Goal: Task Accomplishment & Management: Use online tool/utility

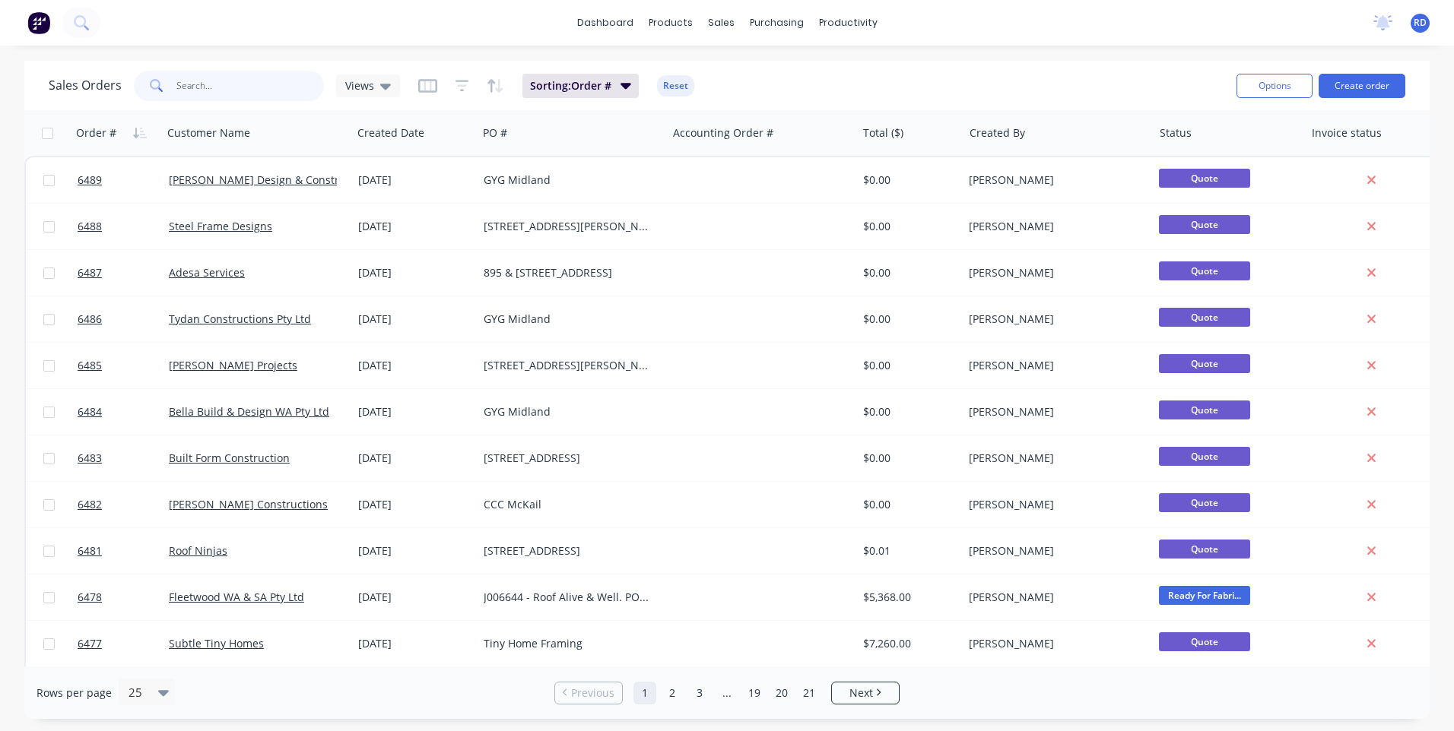
click at [228, 84] on input "text" at bounding box center [250, 86] width 148 height 30
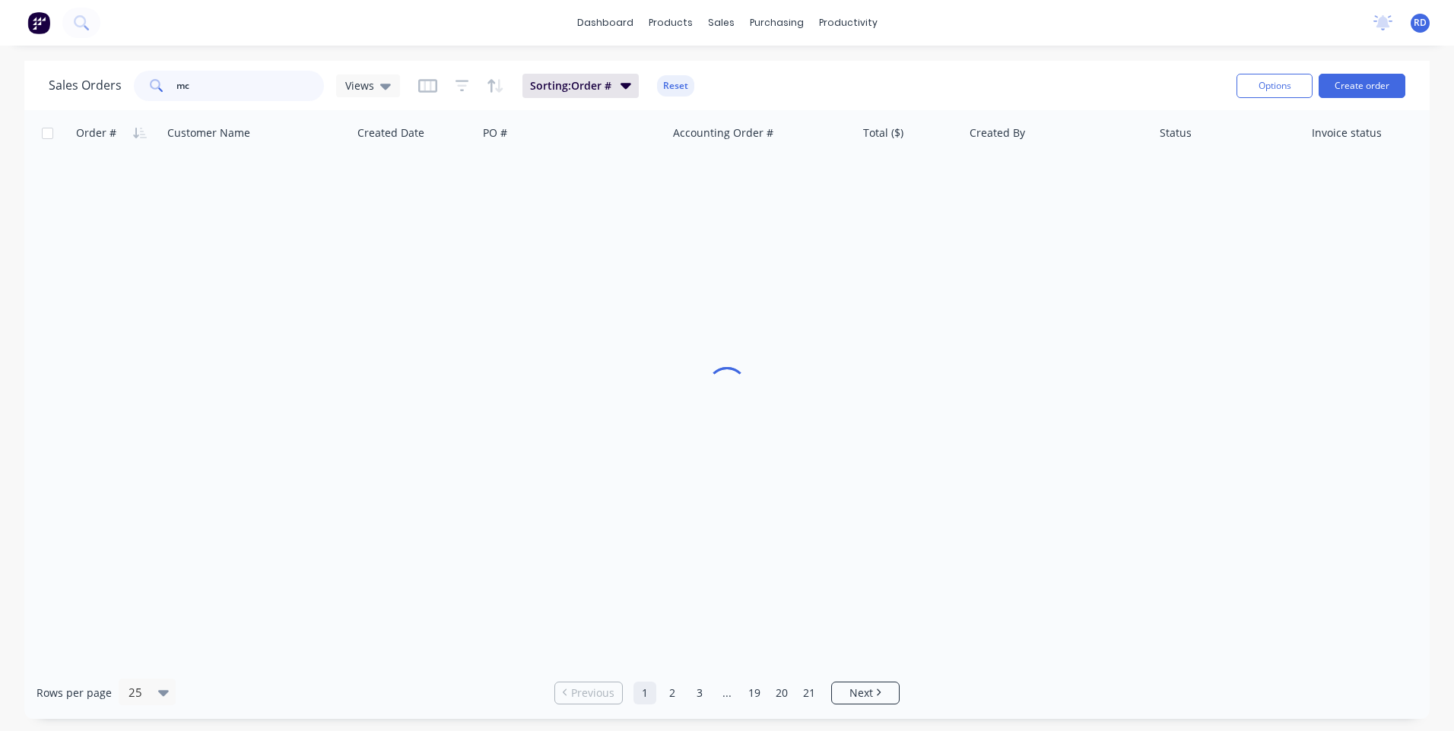
type input "mcn"
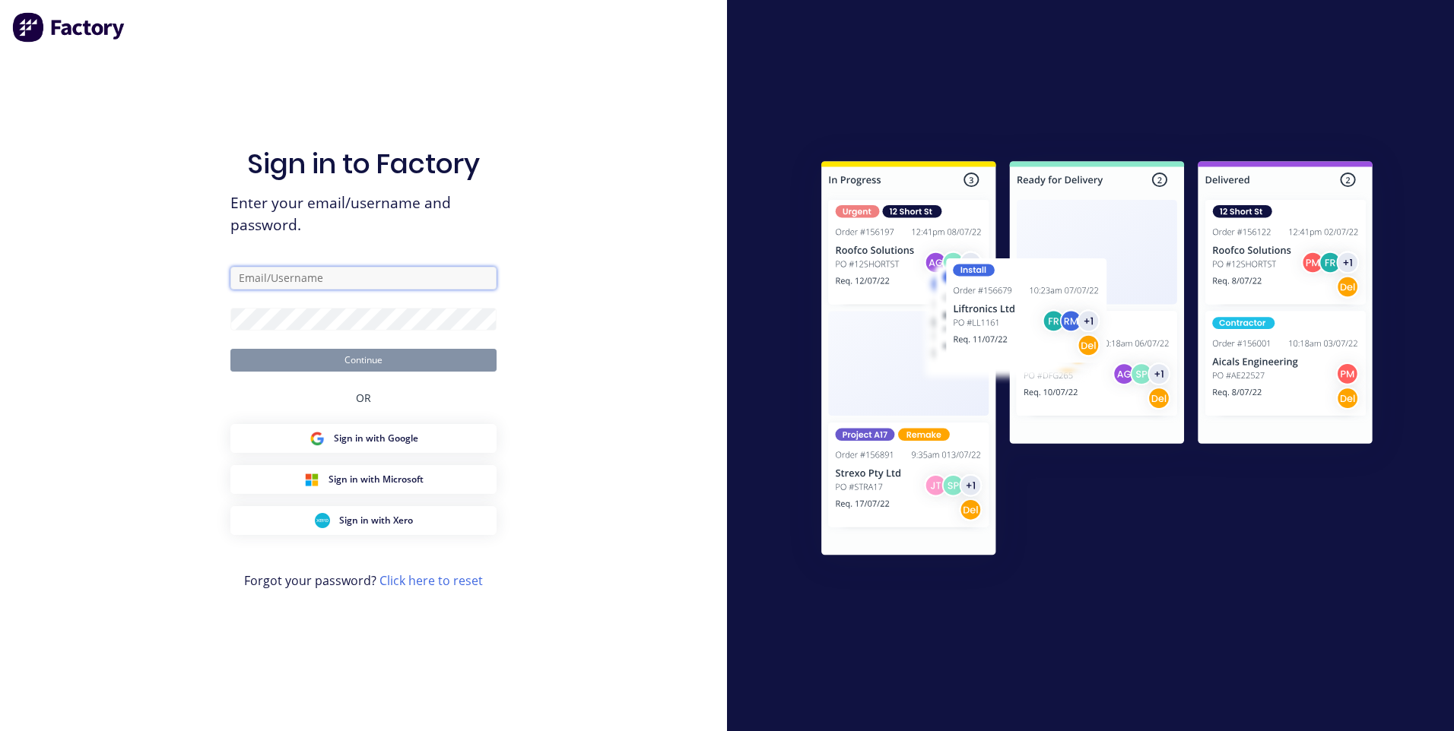
click at [331, 278] on input "text" at bounding box center [363, 278] width 266 height 23
type input "[EMAIL_ADDRESS][DOMAIN_NAME]"
click at [360, 366] on button "Continue" at bounding box center [363, 360] width 266 height 23
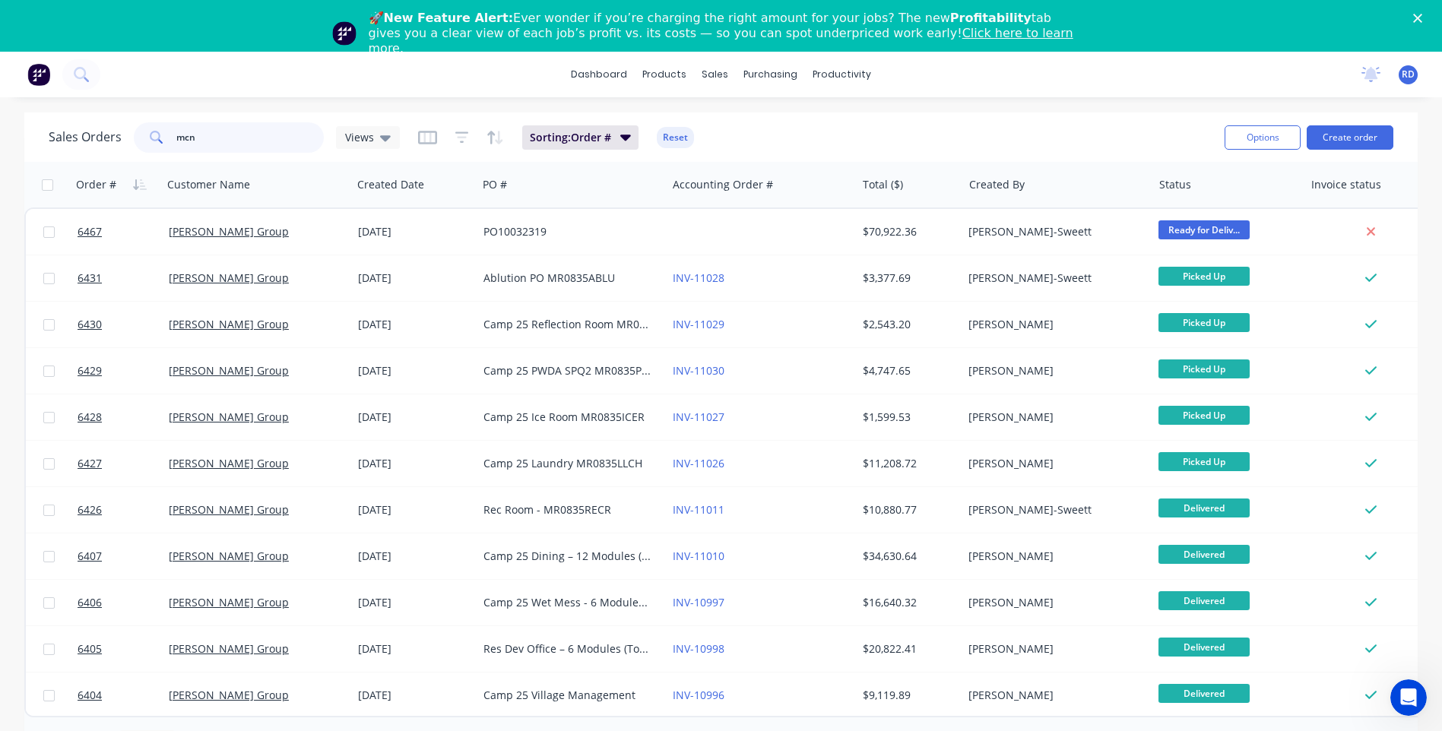
drag, startPoint x: 167, startPoint y: 135, endPoint x: 128, endPoint y: 133, distance: 38.8
click at [134, 135] on div "mcn" at bounding box center [229, 137] width 190 height 30
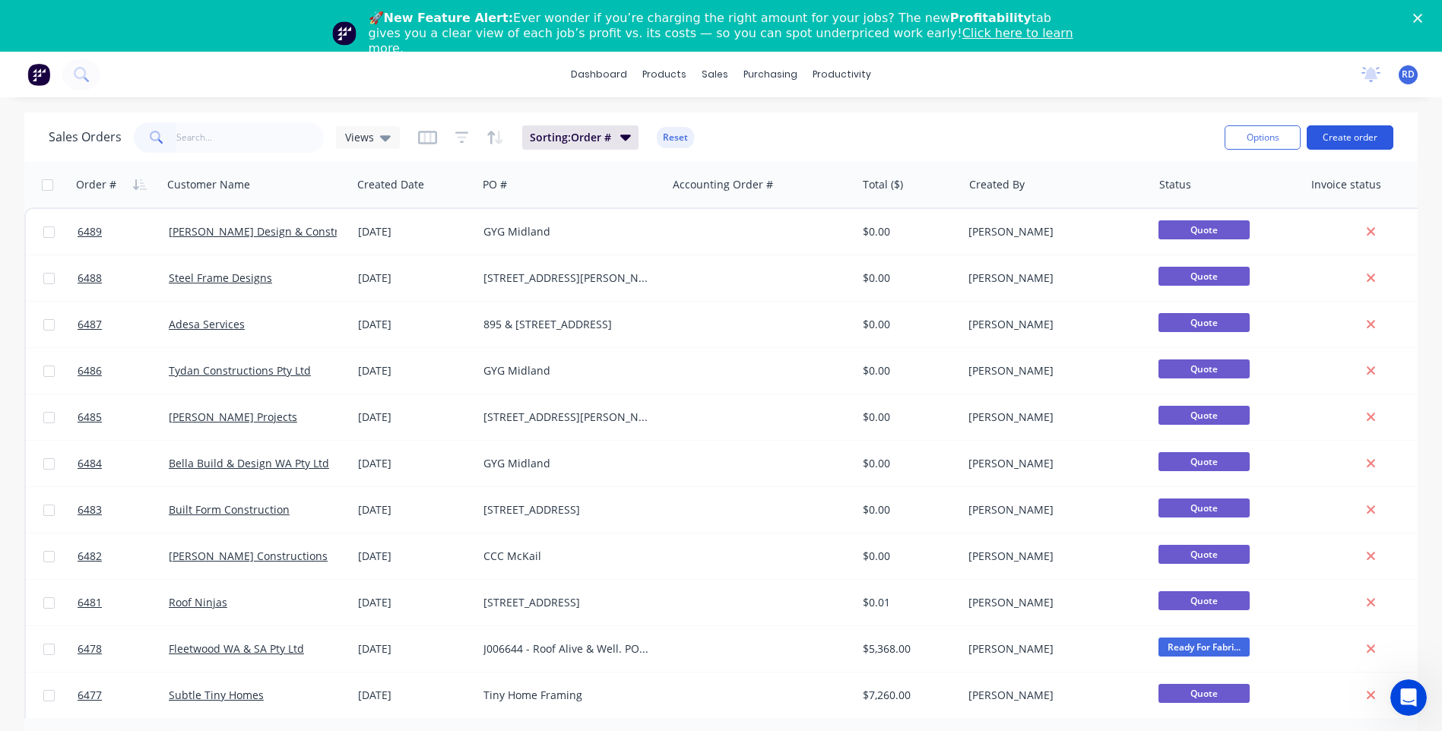
click at [1362, 138] on button "Create order" at bounding box center [1350, 137] width 87 height 24
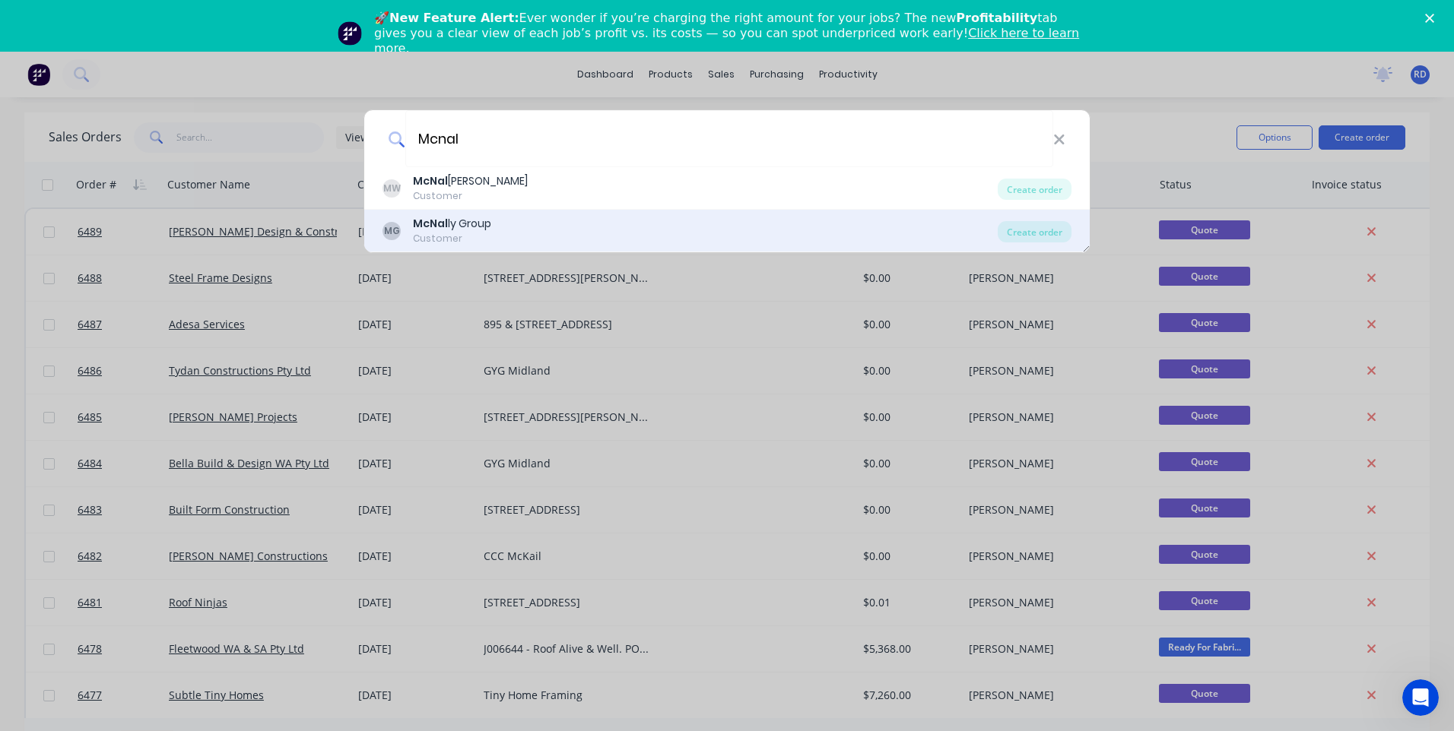
type input "Mcnal"
click at [476, 224] on div "McNal ly Group" at bounding box center [452, 224] width 78 height 16
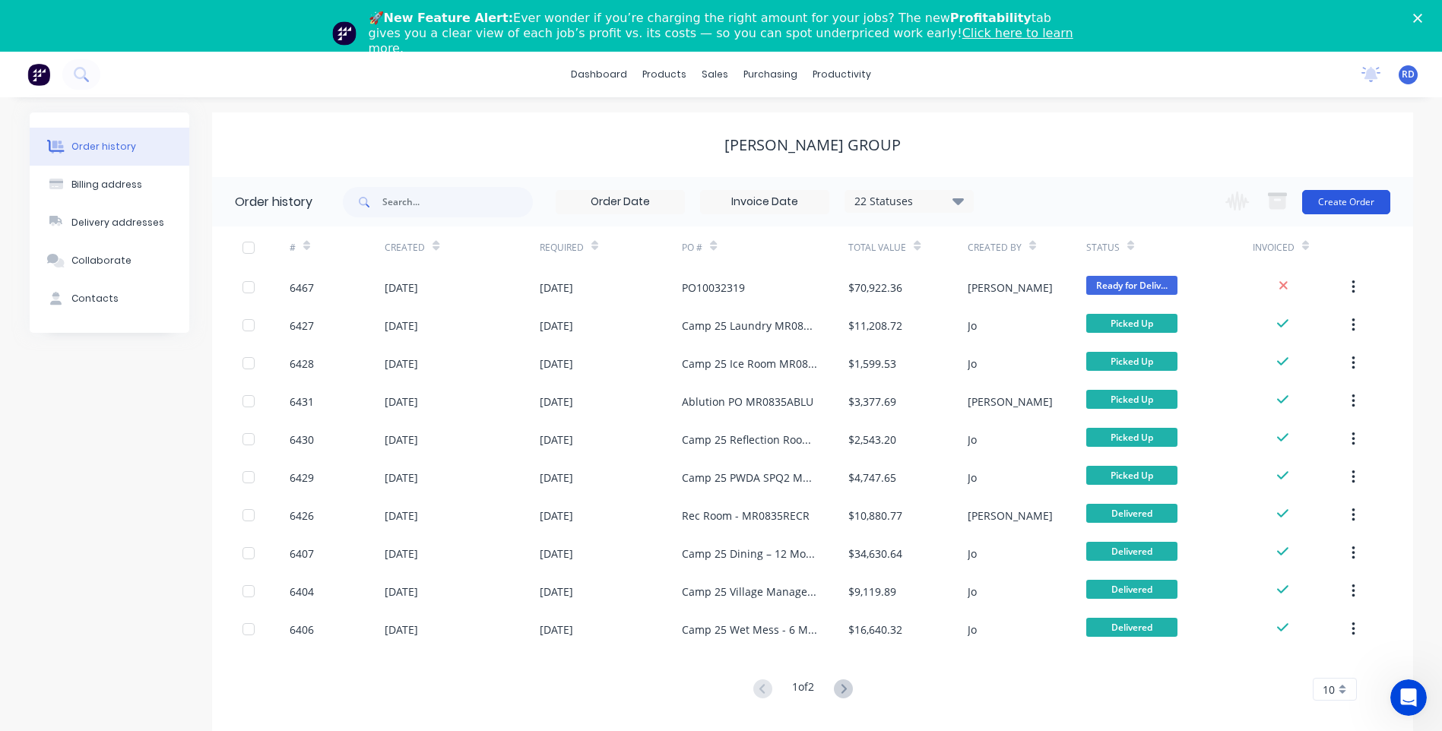
click at [1339, 193] on button "Create Order" at bounding box center [1346, 202] width 88 height 24
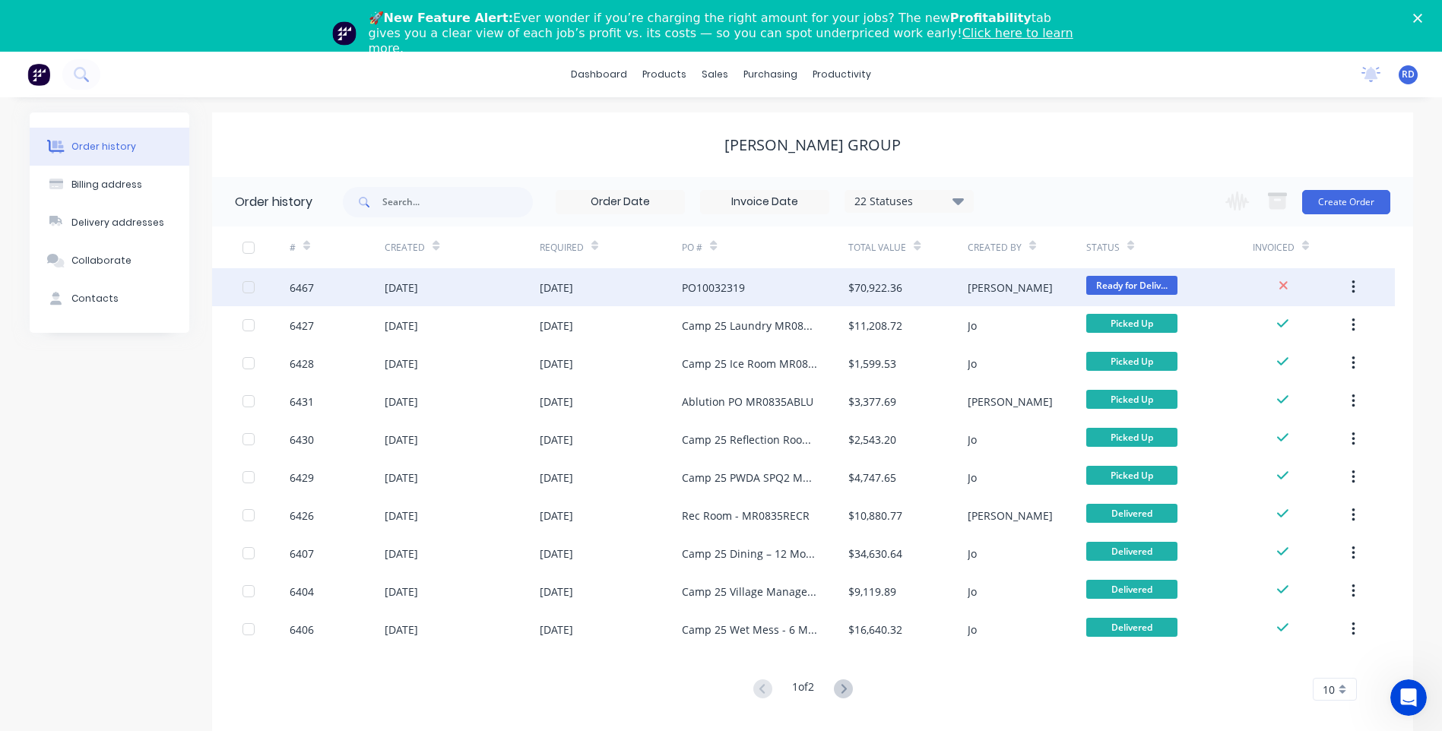
click at [418, 292] on div "[DATE]" at bounding box center [401, 288] width 33 height 16
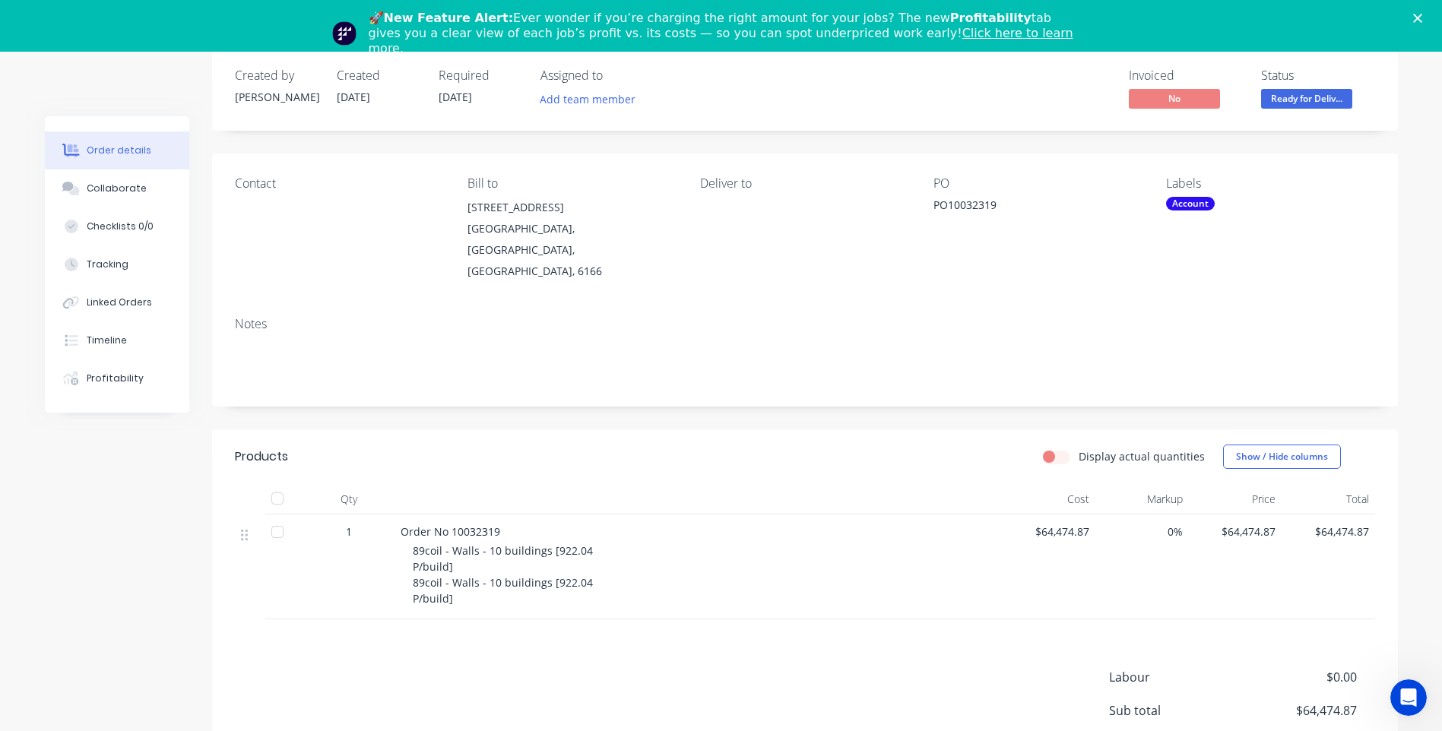
scroll to position [152, 0]
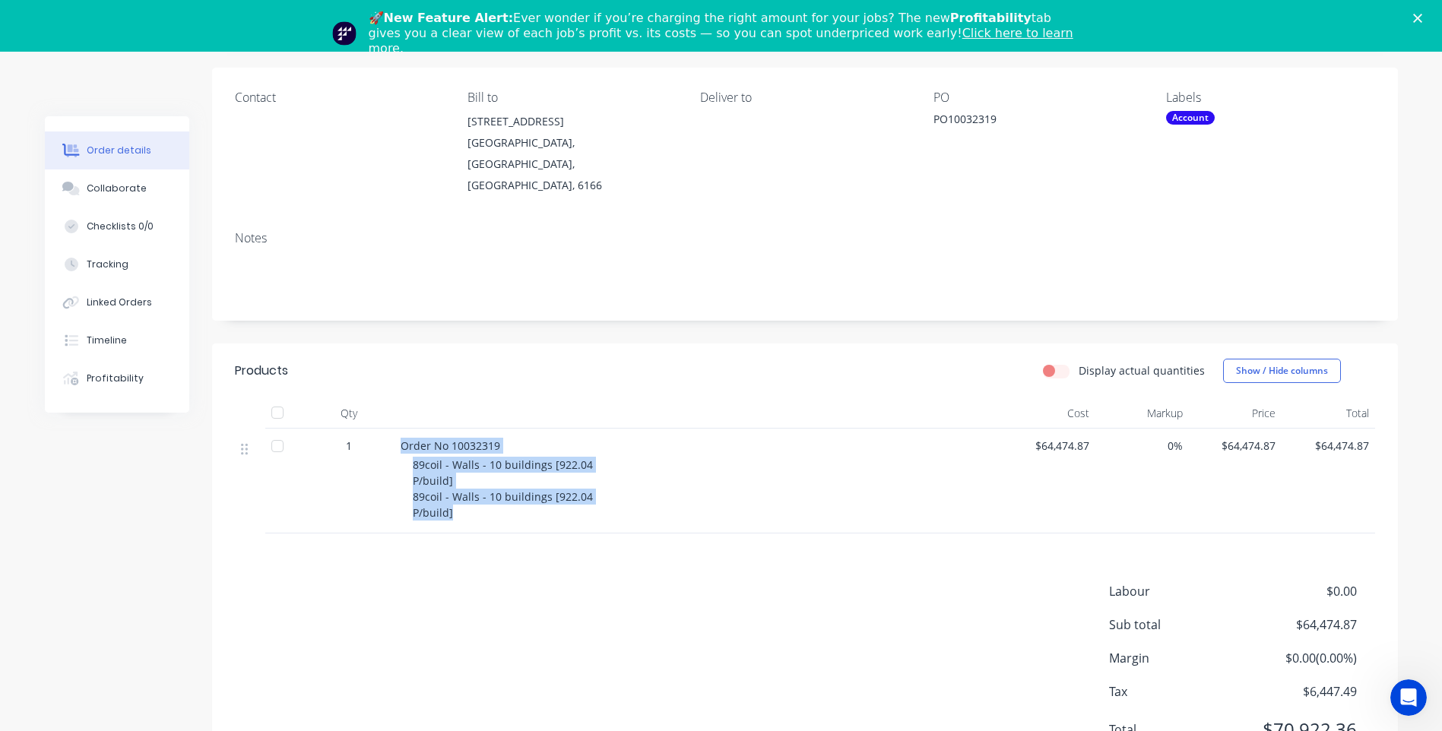
drag, startPoint x: 468, startPoint y: 502, endPoint x: 392, endPoint y: 425, distance: 108.6
click at [392, 429] on div "1 Order No 10032319 89coil - Walls - 10 buildings [922.04 P/build] 89coil - Wal…" at bounding box center [805, 481] width 1140 height 105
copy div "Order No 10032319 89coil - Walls - 10 buildings [922.04 P/build] 89coil - Walls…"
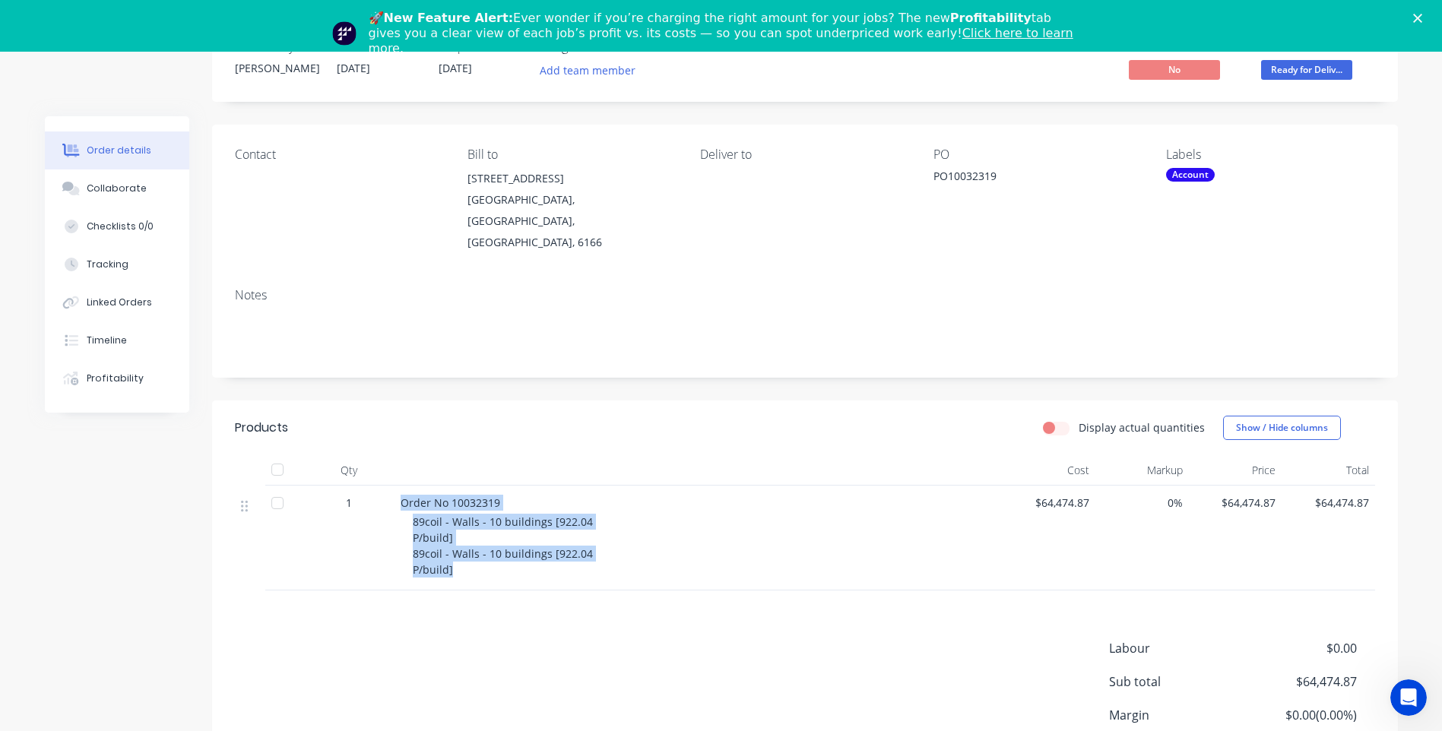
scroll to position [0, 0]
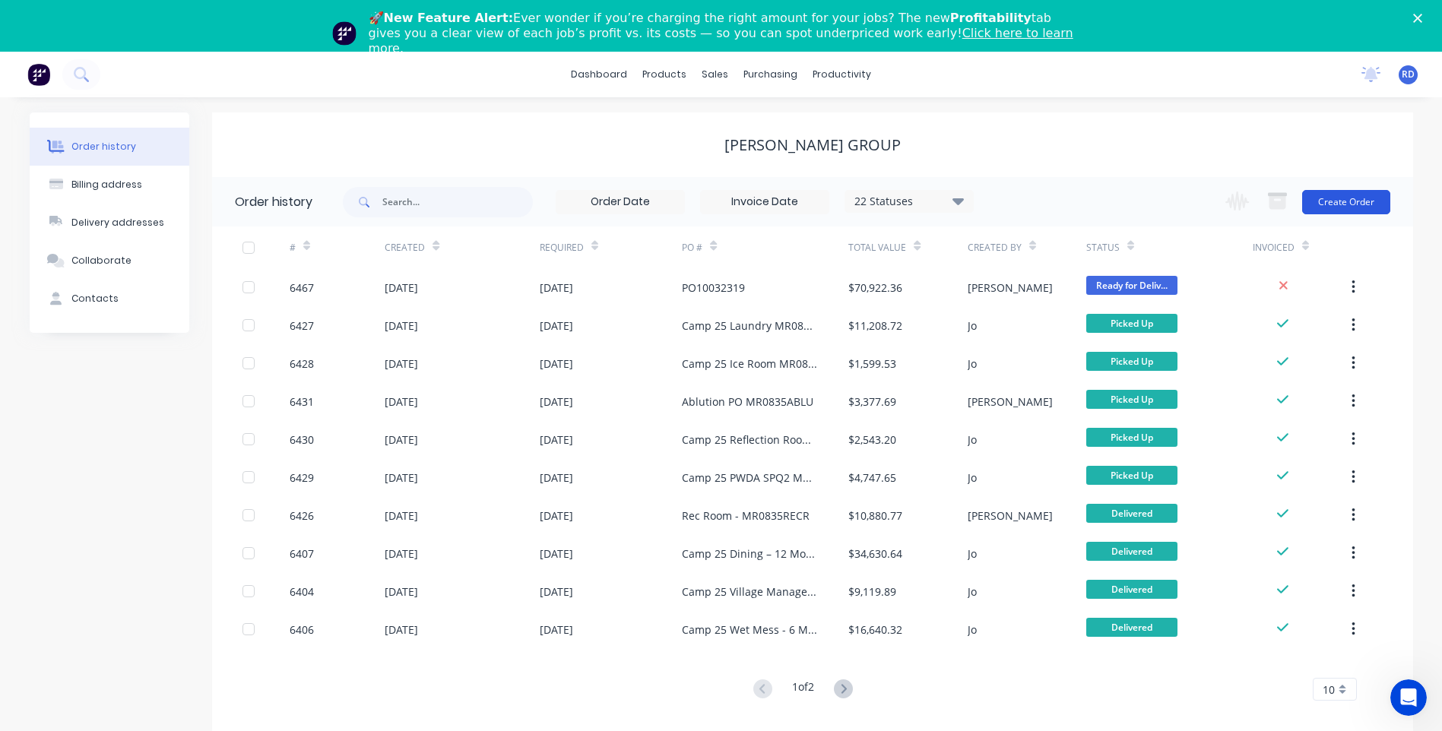
click at [1334, 207] on button "Create Order" at bounding box center [1346, 202] width 88 height 24
click at [1346, 203] on button "Create Order" at bounding box center [1346, 202] width 88 height 24
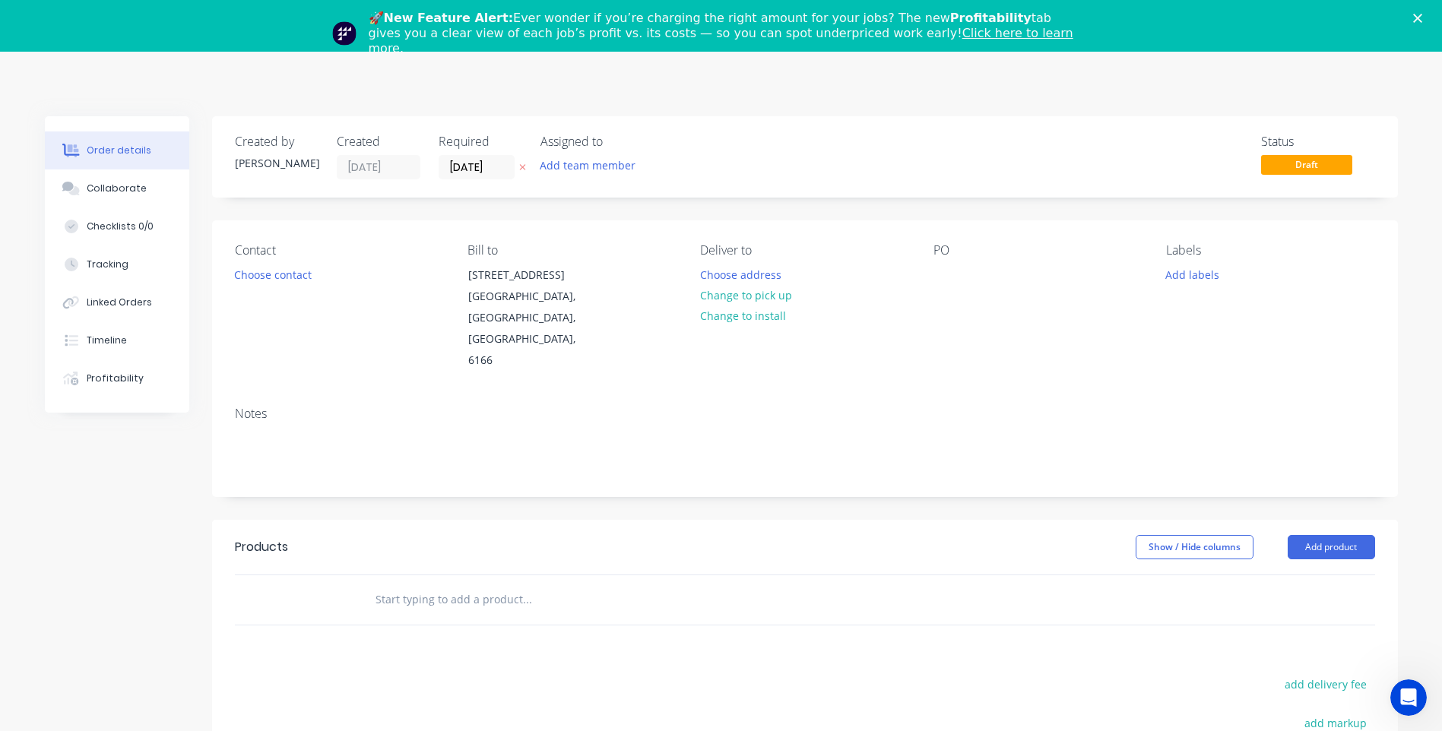
click at [420, 585] on input "text" at bounding box center [527, 600] width 304 height 30
paste input "Order No 10032319 89coil - Walls - 10 buildings [922.04 P/build] 89coil - Walls…"
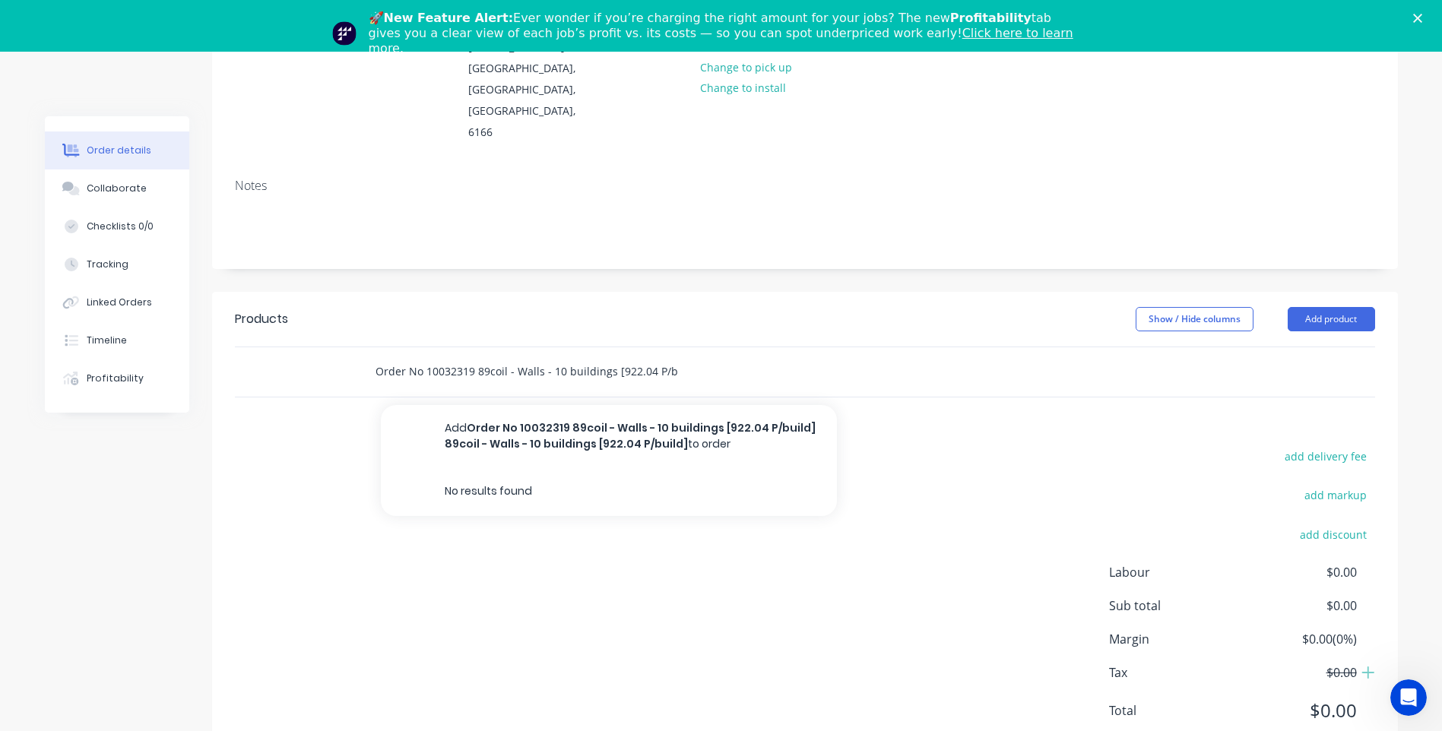
drag, startPoint x: 415, startPoint y: 327, endPoint x: 276, endPoint y: 331, distance: 139.2
click at [276, 347] on div "Order No 10032319 89coil - Walls - 10 buildings [922.04 P/build] 89coil - Walls…" at bounding box center [805, 371] width 1140 height 49
click at [433, 357] on input "Order No 10032319 89coil - Walls - 10 buildings [922.04 P/build] 89coil - Walls…" at bounding box center [527, 372] width 304 height 30
drag, startPoint x: 474, startPoint y: 328, endPoint x: 448, endPoint y: 327, distance: 26.7
click at [448, 357] on input "Order No 10032319 89coil - Walls - 10 buildings [922.04 P/build] 89coil - Walls…" at bounding box center [527, 372] width 304 height 30
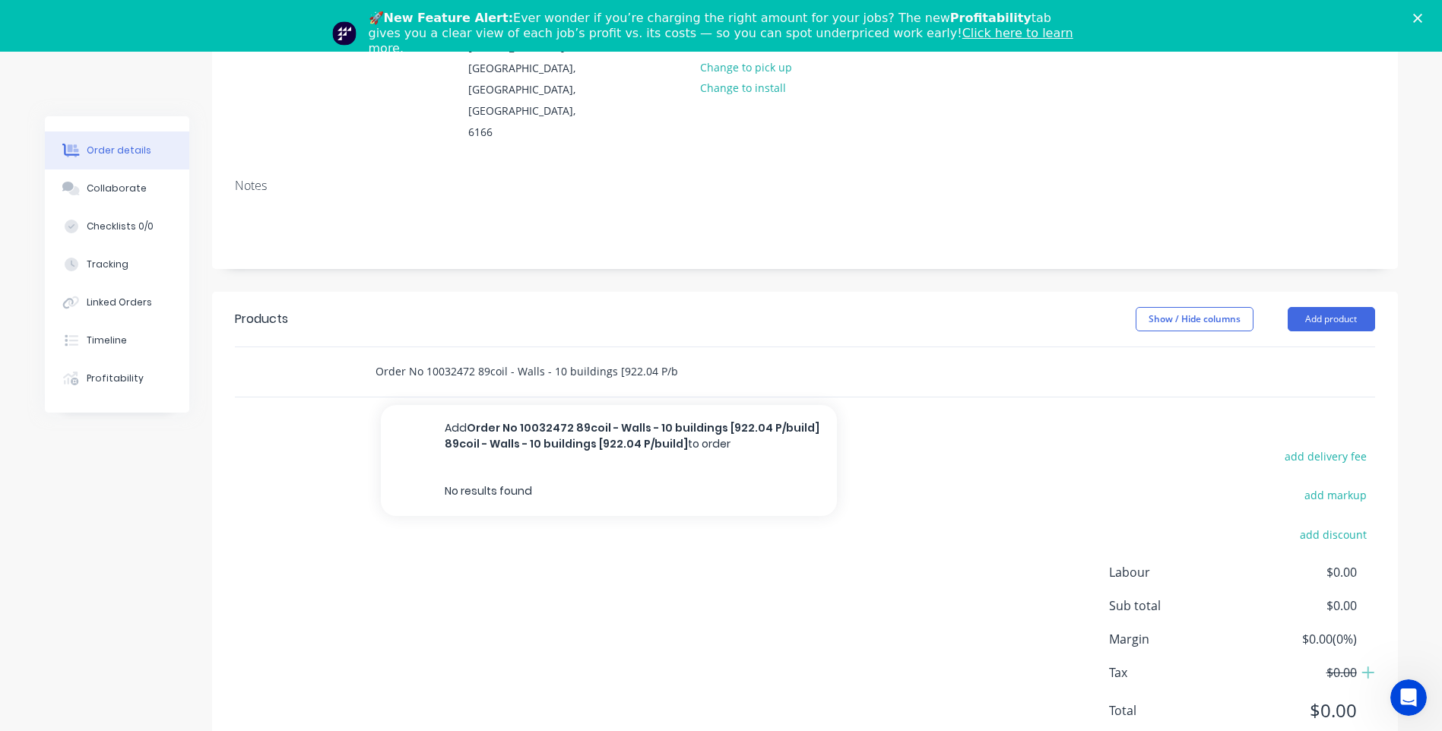
type input "Order No 10032472 89coil - Walls - 10 buildings [922.04 P/build] 89coil - Walls…"
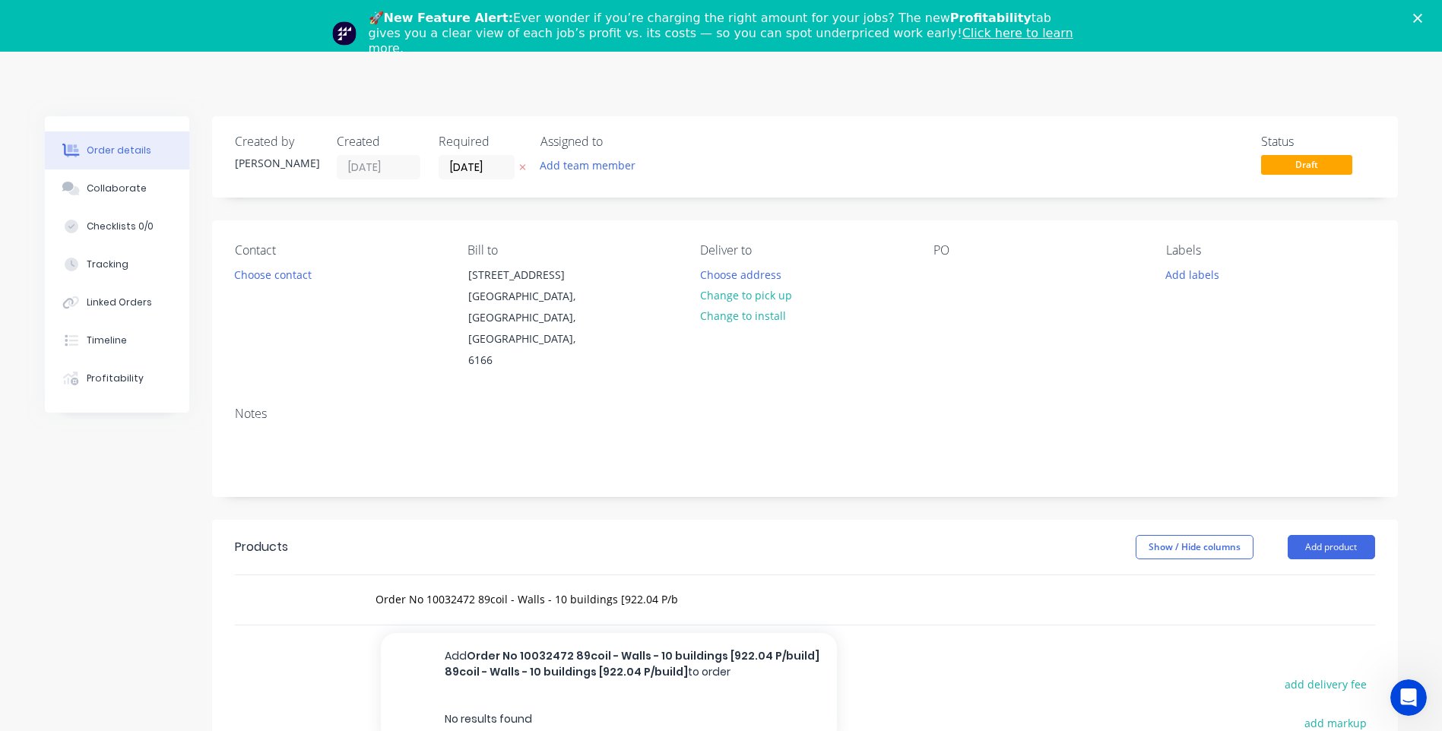
click at [702, 585] on div "Order No 10032472 89coil - Walls - 10 buildings [922.04 P/build] 89coil - Walls…" at bounding box center [591, 600] width 456 height 30
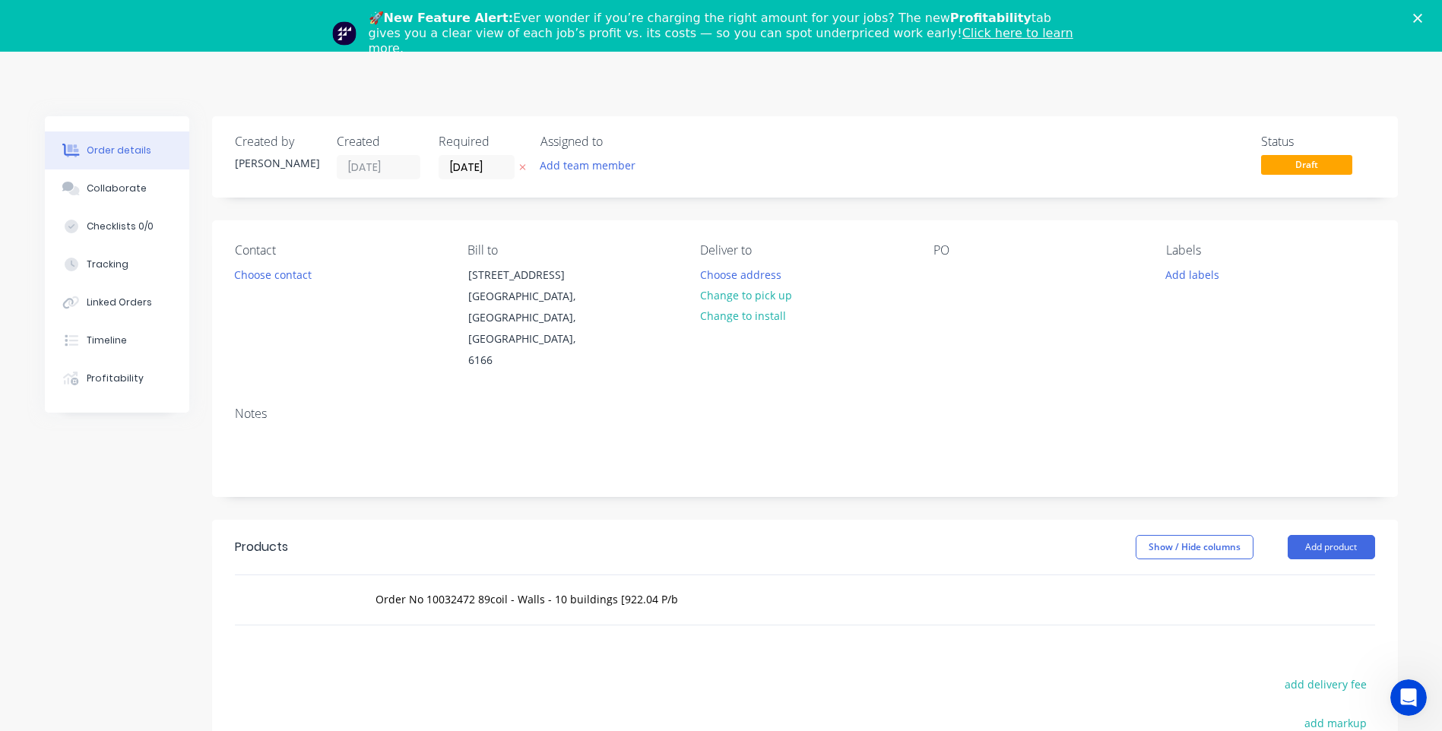
click at [756, 585] on div "Order No 10032472 89coil - Walls - 10 buildings [922.04 P/build] 89coil - Walls…" at bounding box center [591, 600] width 456 height 30
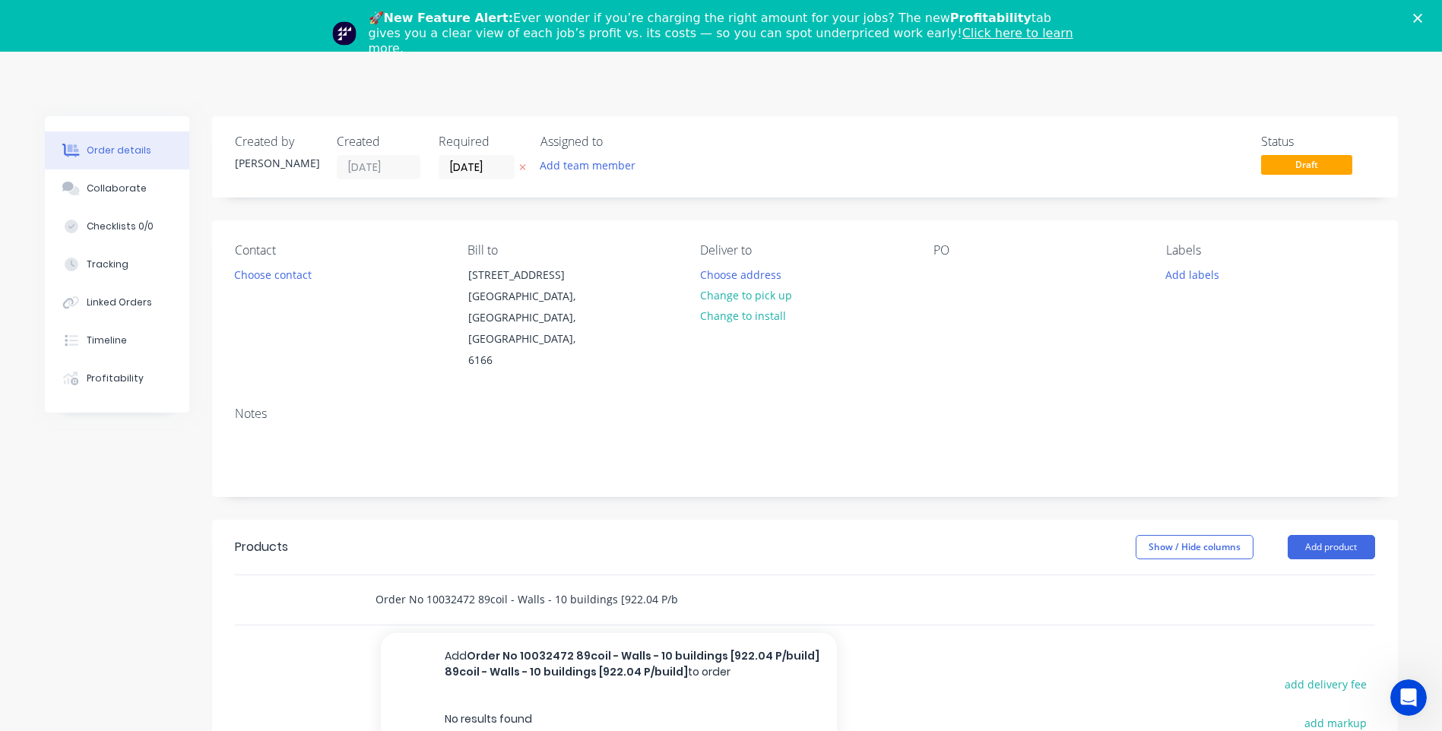
click at [645, 585] on input "Order No 10032472 89coil - Walls - 10 buildings [922.04 P/build] 89coil - Walls…" at bounding box center [527, 600] width 304 height 30
click at [949, 265] on div at bounding box center [946, 275] width 24 height 22
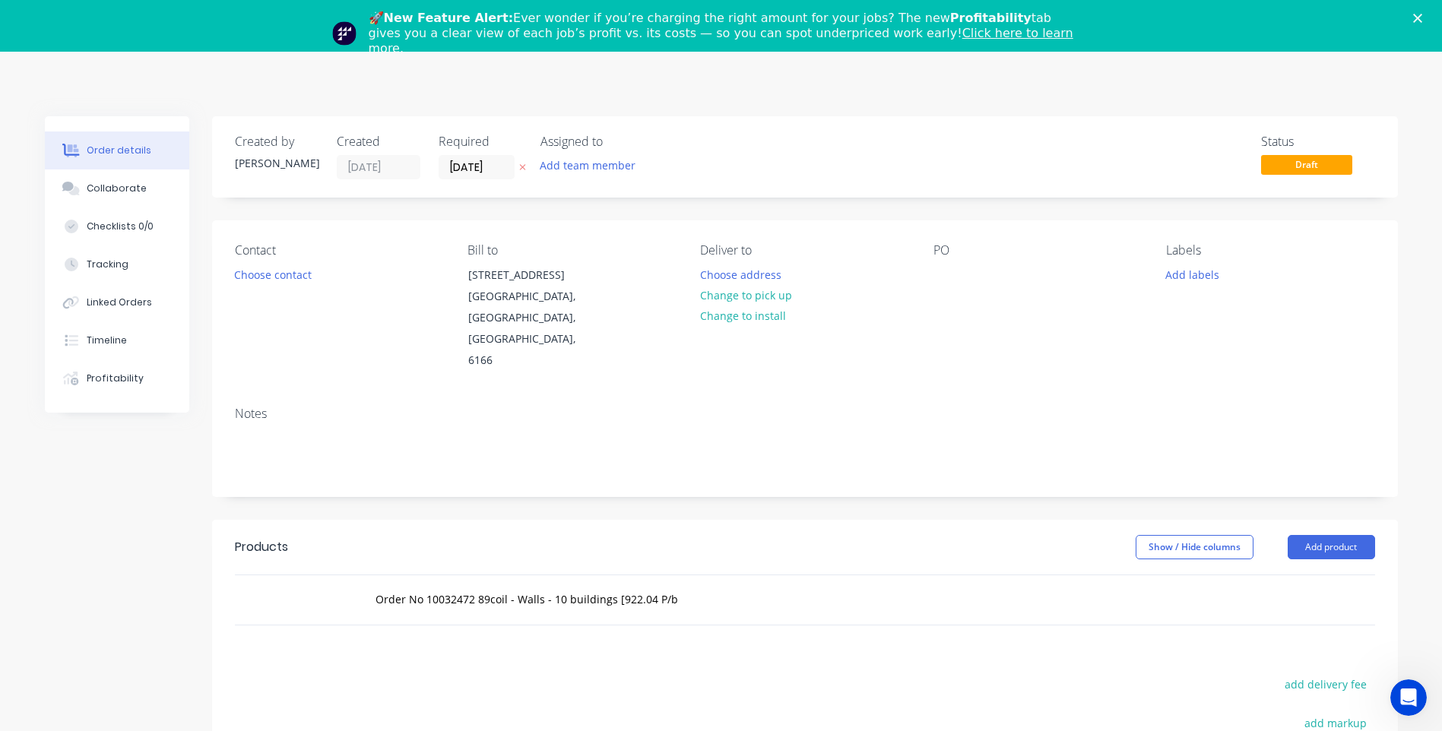
click at [938, 288] on div "PO" at bounding box center [1038, 307] width 208 height 128
click at [947, 278] on div at bounding box center [946, 275] width 24 height 22
paste div
click at [1313, 535] on button "Add product" at bounding box center [1331, 547] width 87 height 24
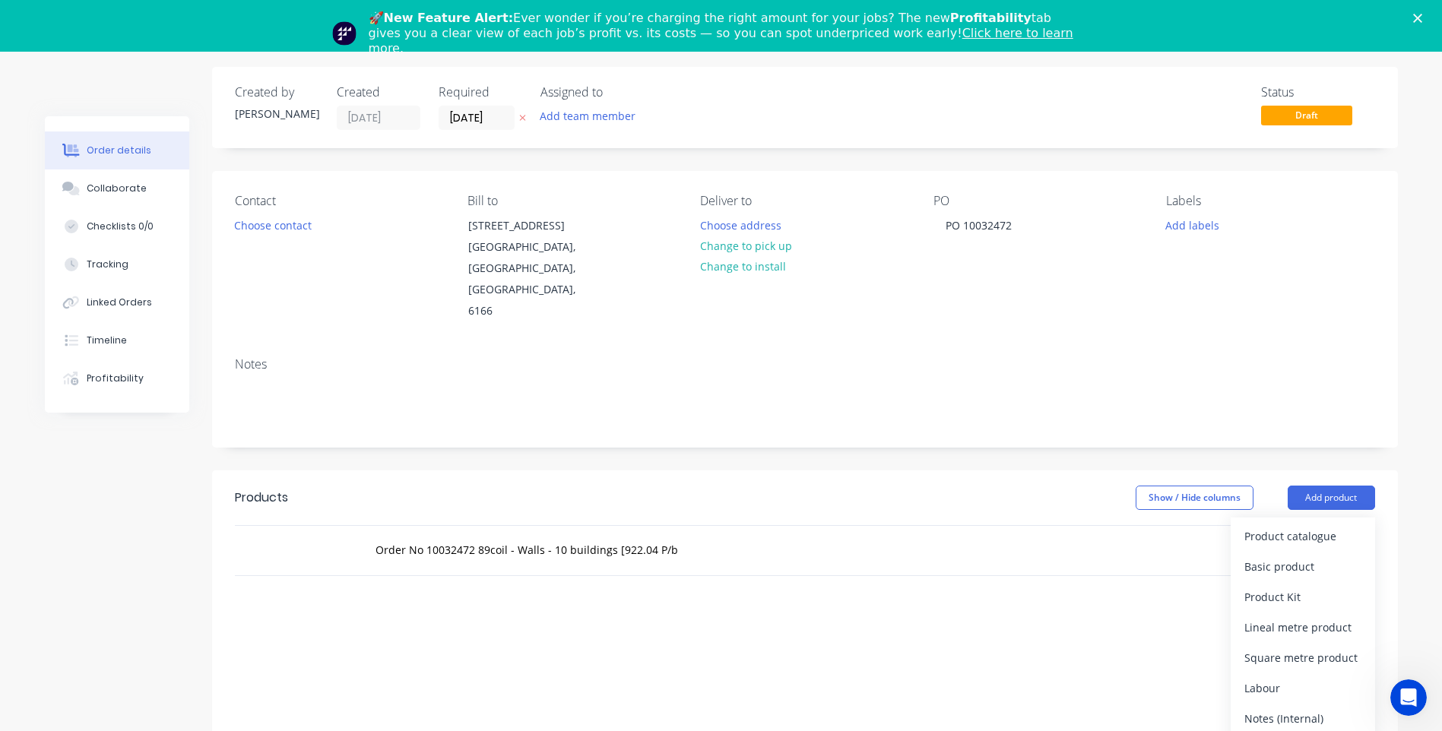
scroll to position [152, 0]
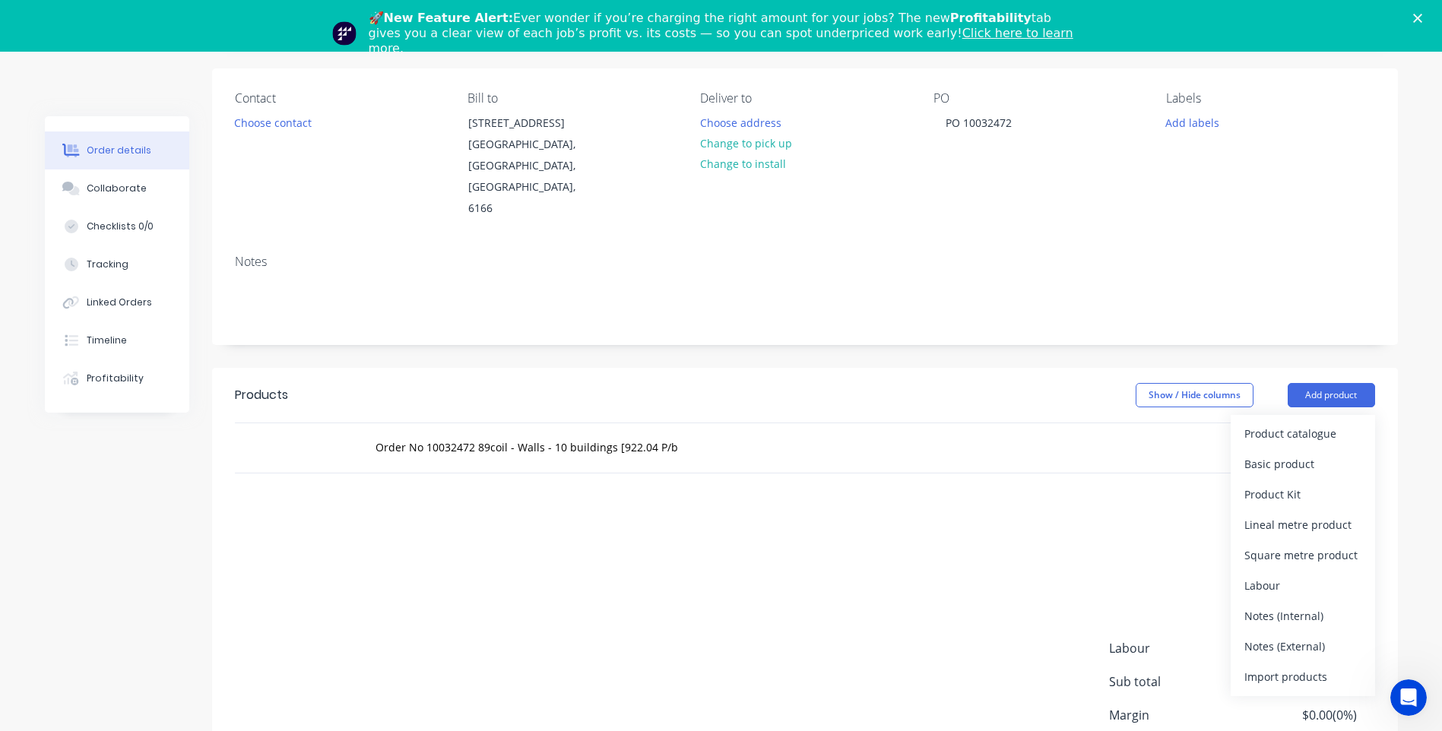
click at [807, 550] on div "add delivery fee add markup add discount Labour $0.00 Sub total $0.00 Margin $0…" at bounding box center [805, 668] width 1140 height 293
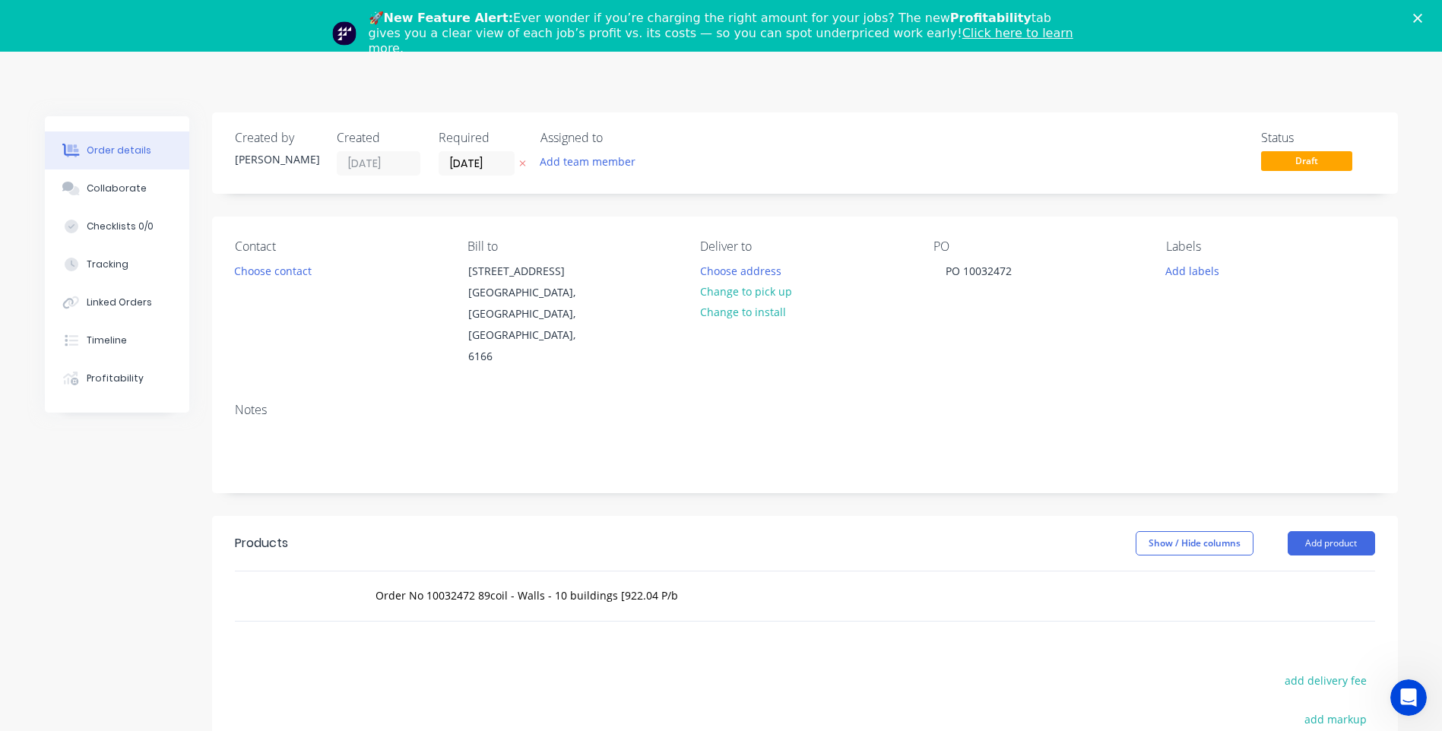
scroll to position [0, 0]
click at [1422, 17] on div "🚀 New Feature Alert: Ever wonder if you’re charging the right amount for your j…" at bounding box center [721, 33] width 1442 height 55
click at [1422, 16] on icon "Close" at bounding box center [1417, 18] width 9 height 9
